Goal: Task Accomplishment & Management: Manage account settings

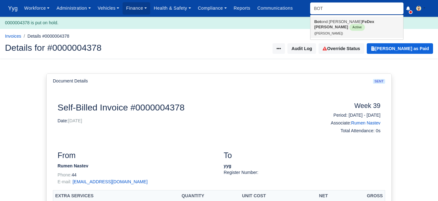
click at [327, 27] on link "Bot ond [PERSON_NAME] FeDex [PERSON_NAME] Active ([PERSON_NAME])" at bounding box center [356, 27] width 93 height 21
type input "[PERSON_NAME]"
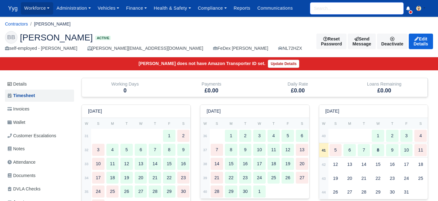
click at [322, 11] on input "search" at bounding box center [356, 8] width 93 height 12
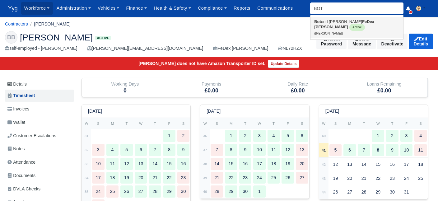
click at [332, 25] on link "Bot ond Berde FeDex Crawley Active (Botond Berde)" at bounding box center [356, 27] width 93 height 21
type input "[PERSON_NAME]"
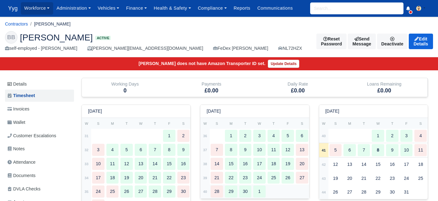
click at [230, 190] on div "29" at bounding box center [231, 191] width 12 height 12
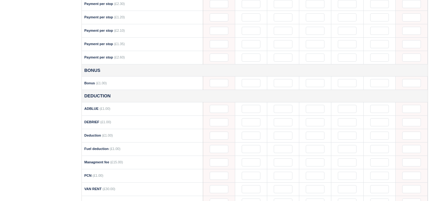
scroll to position [546, 0]
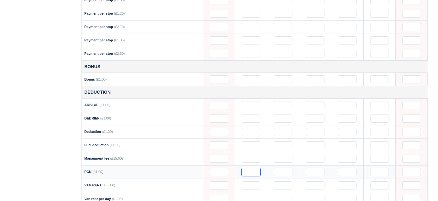
click at [252, 168] on input "text" at bounding box center [251, 172] width 19 height 8
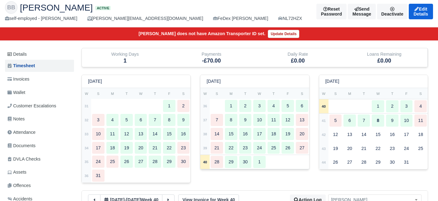
scroll to position [0, 0]
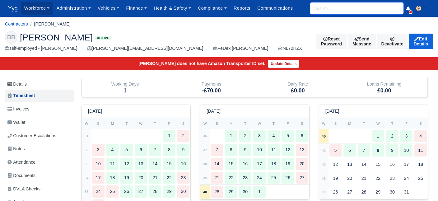
click at [331, 6] on input "search" at bounding box center [356, 8] width 93 height 12
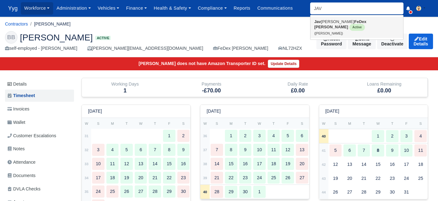
click at [338, 24] on link "Jav ier Miguel FeDex Crawley Active (Javier Miguel)" at bounding box center [356, 27] width 93 height 21
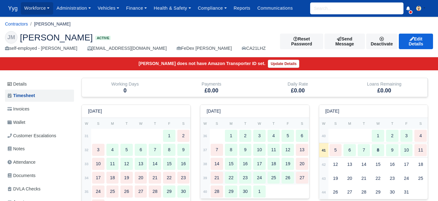
click at [217, 178] on div "21" at bounding box center [216, 178] width 12 height 12
click at [335, 7] on input "search" at bounding box center [356, 8] width 93 height 12
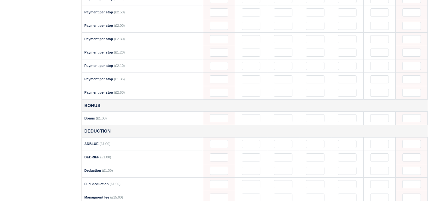
scroll to position [568, 0]
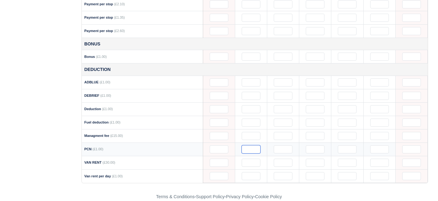
click at [252, 145] on input "text" at bounding box center [251, 149] width 19 height 8
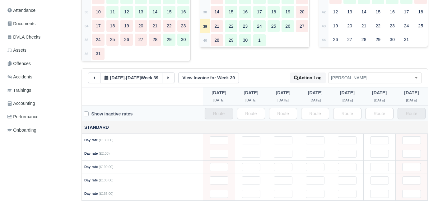
scroll to position [0, 0]
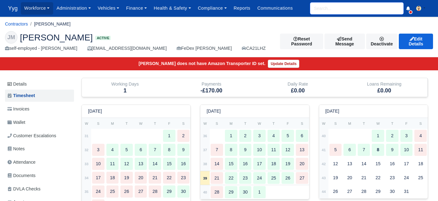
click at [316, 12] on input "search" at bounding box center [356, 8] width 93 height 12
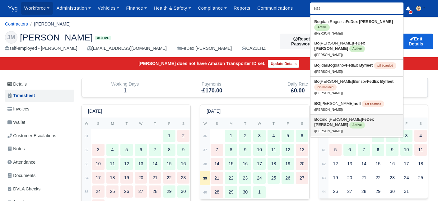
click at [335, 115] on link "Bo tond Berde FeDex Crawley Active (Botond Berde)" at bounding box center [356, 124] width 93 height 21
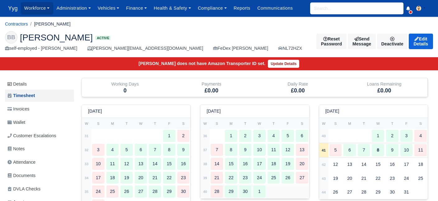
click at [219, 190] on div "28" at bounding box center [216, 191] width 12 height 12
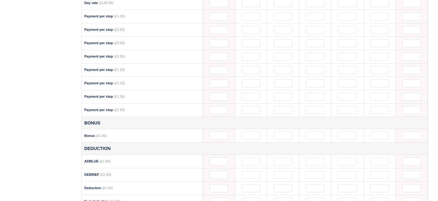
scroll to position [568, 0]
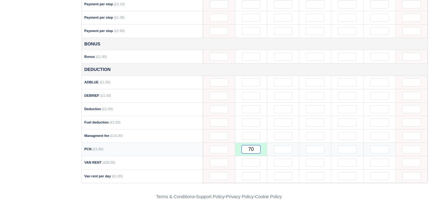
click at [255, 145] on input "70" at bounding box center [251, 149] width 19 height 8
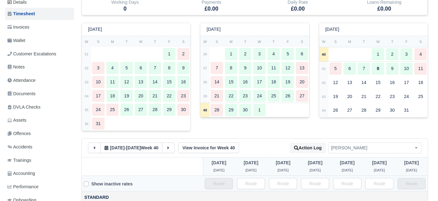
scroll to position [0, 0]
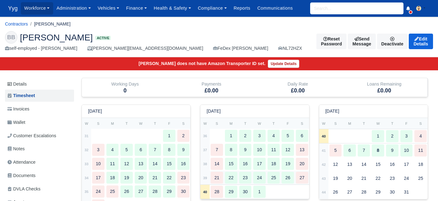
click at [213, 180] on div "21" at bounding box center [216, 178] width 12 height 12
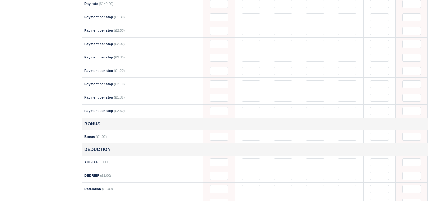
scroll to position [568, 0]
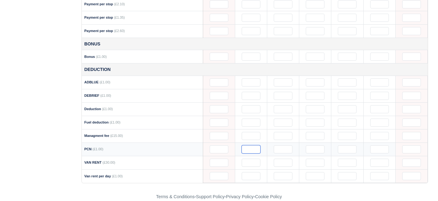
click at [252, 145] on input "text" at bounding box center [251, 149] width 19 height 8
